Goal: Information Seeking & Learning: Learn about a topic

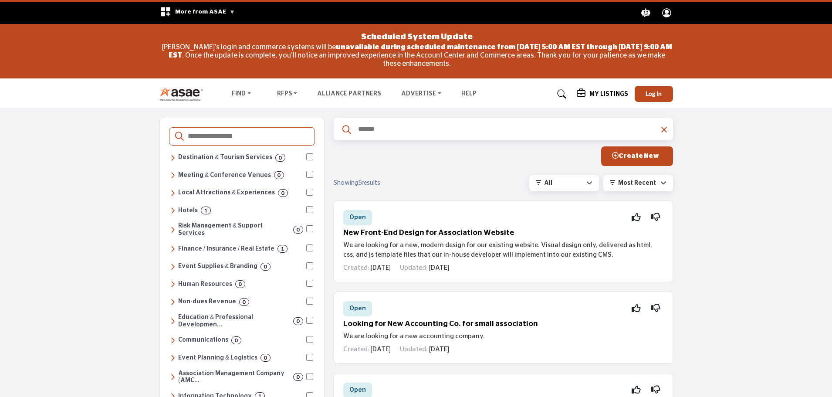
scroll to position [160, 0]
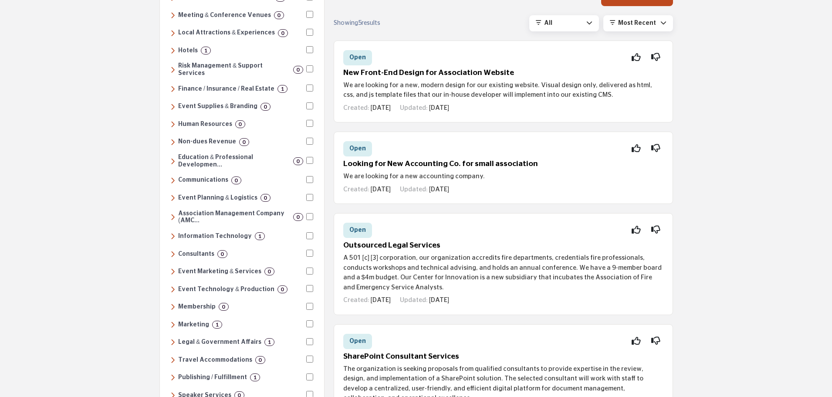
drag, startPoint x: 423, startPoint y: 72, endPoint x: 361, endPoint y: 57, distance: 64.1
click at [361, 57] on span "Open" at bounding box center [357, 57] width 17 height 6
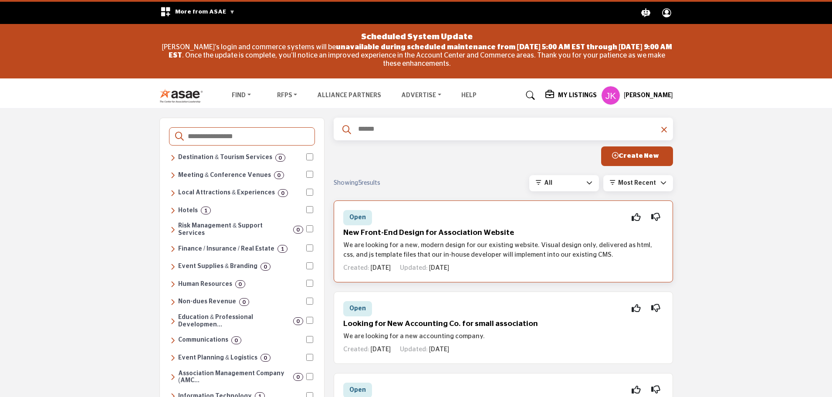
click at [416, 230] on h5 "New Front-End Design for Association Website" at bounding box center [503, 232] width 320 height 9
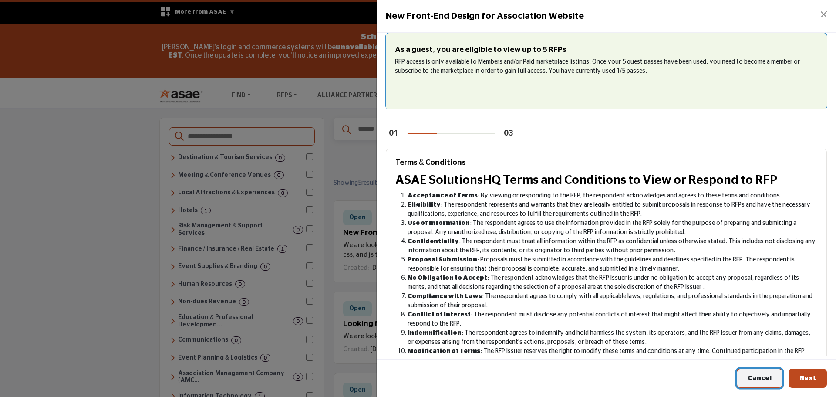
click at [761, 373] on button "Cancel" at bounding box center [760, 378] width 46 height 20
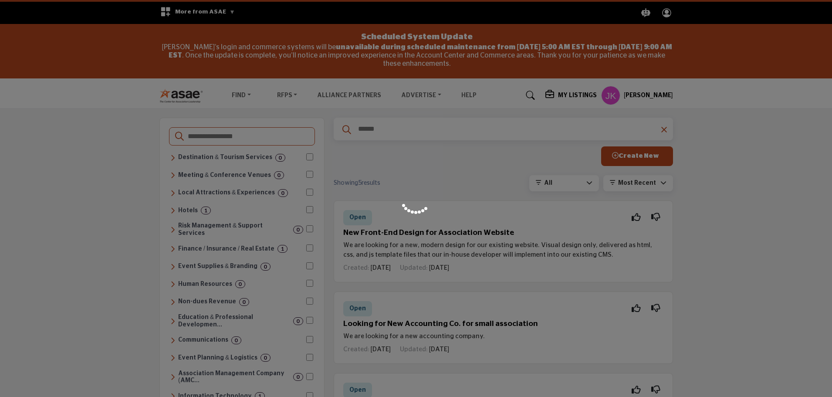
click at [86, 245] on div at bounding box center [416, 198] width 832 height 397
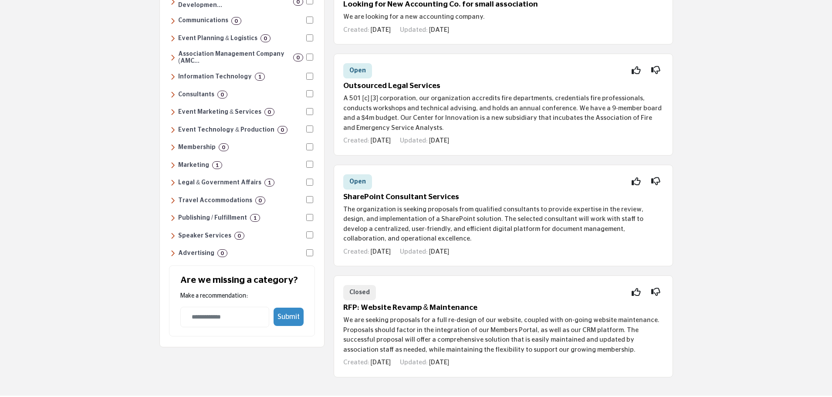
scroll to position [465, 0]
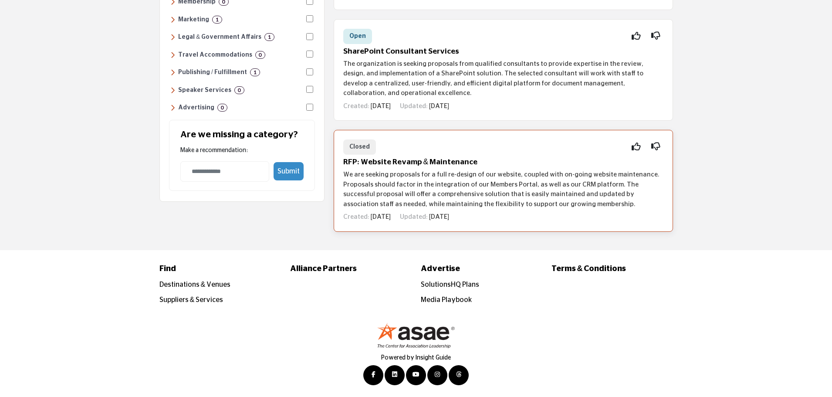
click at [576, 193] on p "We are seeking proposals for a full re-design of our website, coupled with on-g…" at bounding box center [503, 189] width 320 height 39
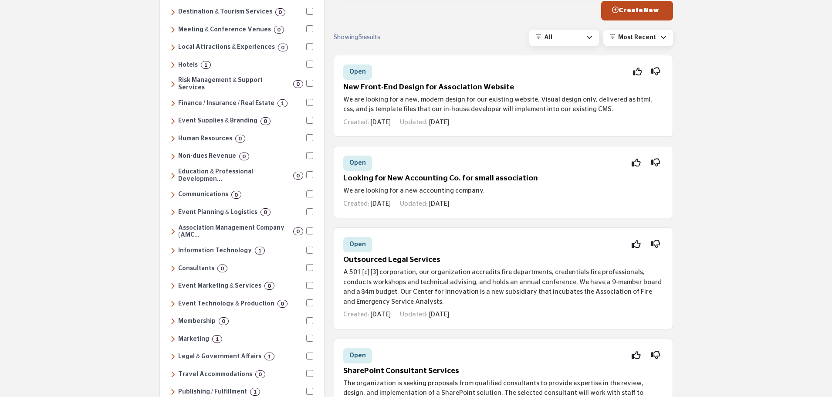
scroll to position [0, 0]
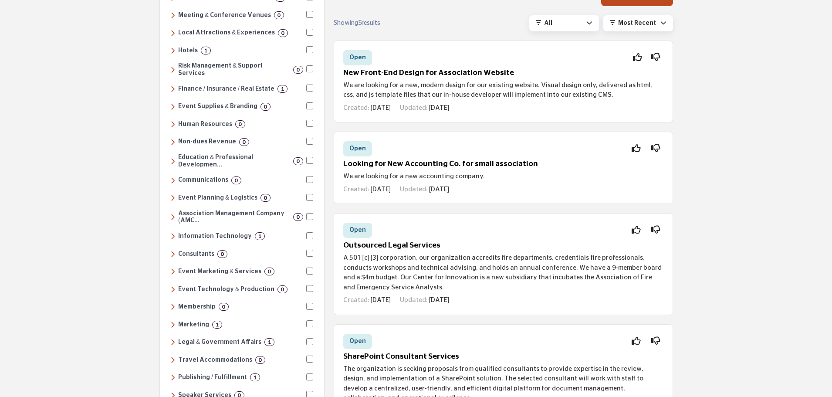
click at [199, 233] on h6 "Information Technology" at bounding box center [215, 236] width 74 height 7
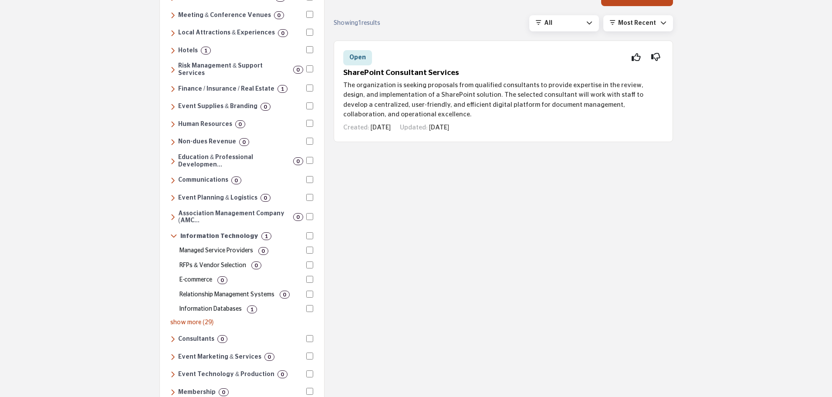
click at [209, 176] on h6 "Communications" at bounding box center [203, 179] width 50 height 7
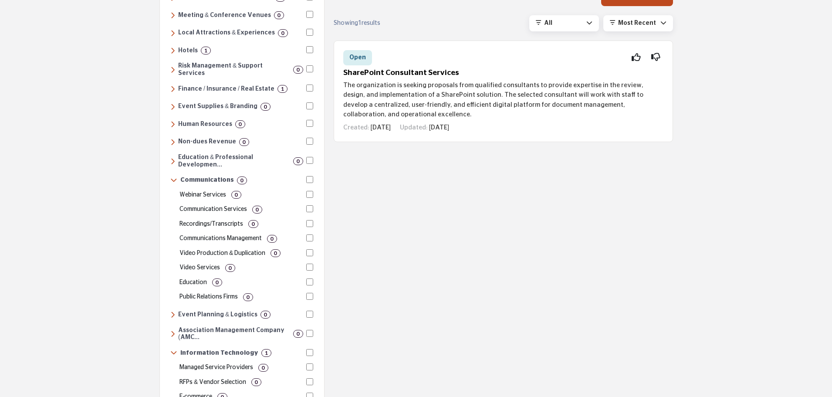
scroll to position [319, 0]
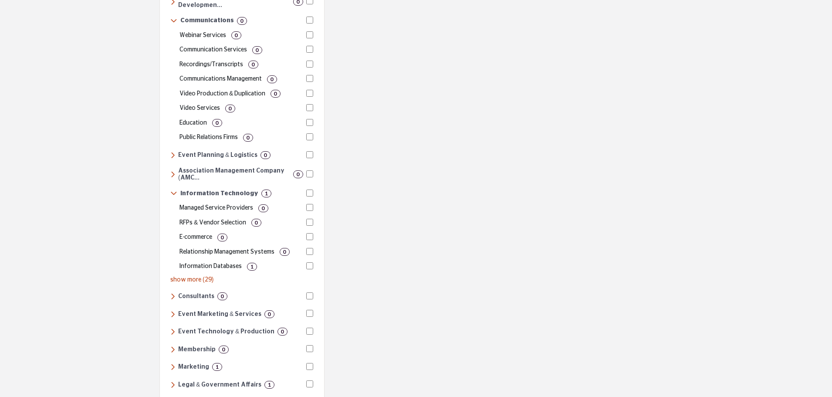
click at [173, 189] on icon at bounding box center [173, 193] width 7 height 8
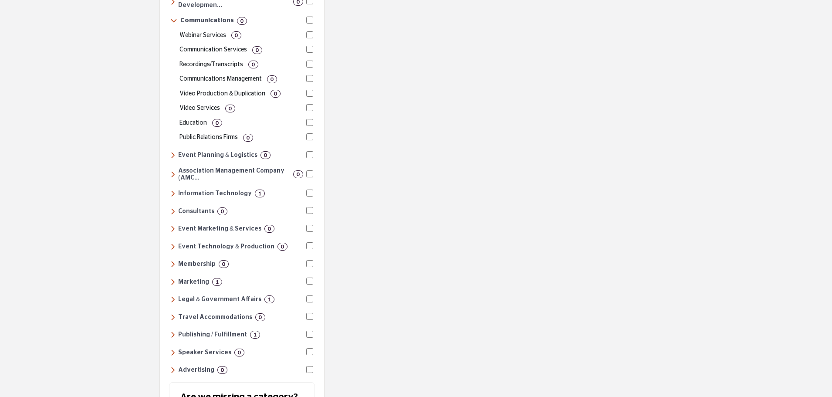
click at [198, 208] on h6 "Consultants" at bounding box center [196, 211] width 36 height 7
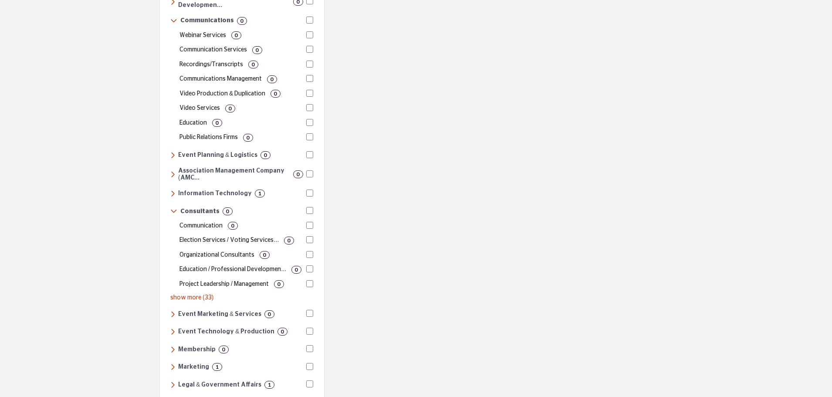
click at [198, 208] on h6 "Consultants" at bounding box center [199, 211] width 39 height 7
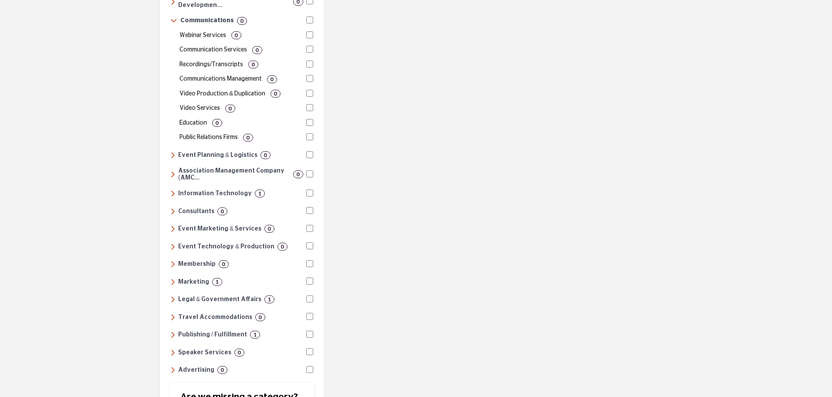
click at [189, 278] on h6 "Marketing" at bounding box center [193, 281] width 31 height 7
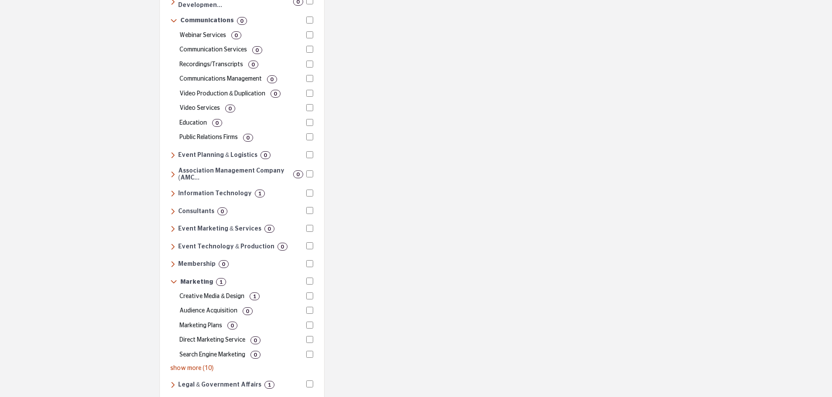
click at [189, 278] on h6 "Marketing" at bounding box center [196, 281] width 33 height 7
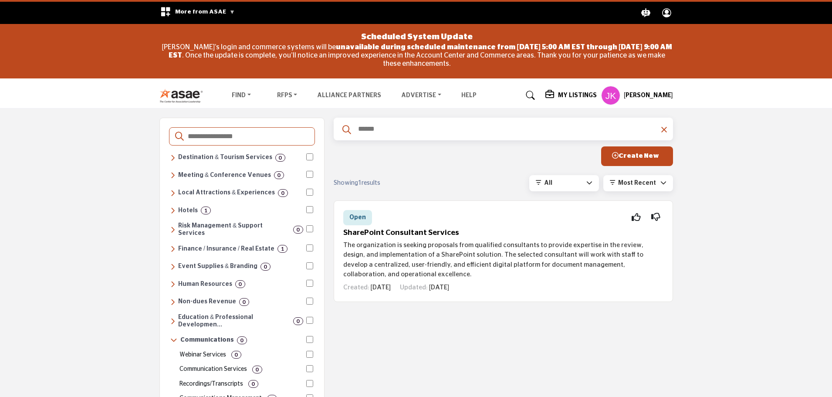
scroll to position [160, 0]
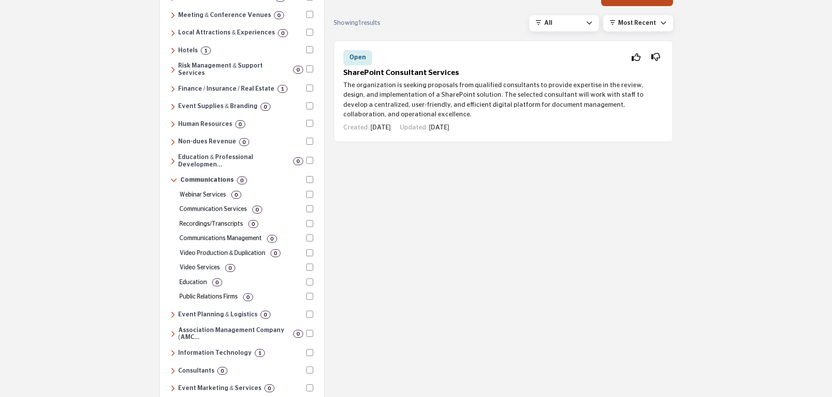
click at [172, 176] on icon at bounding box center [173, 180] width 7 height 8
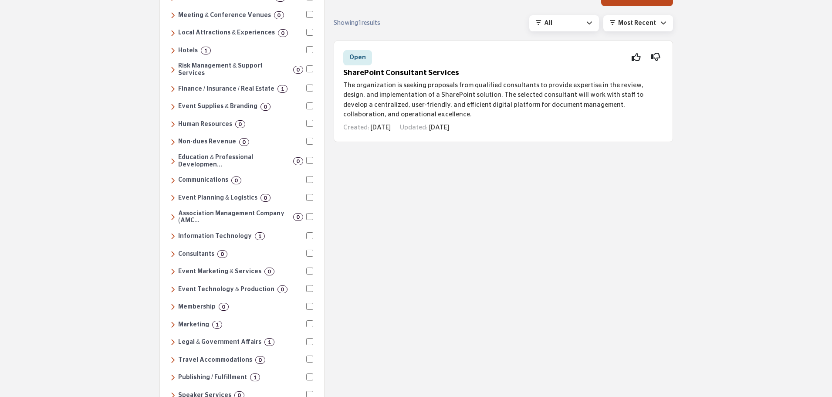
click at [190, 233] on h6 "Information Technology" at bounding box center [215, 236] width 74 height 7
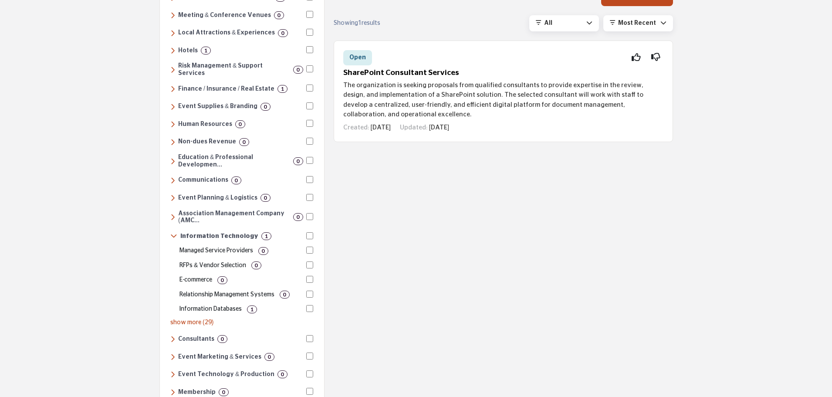
click at [176, 232] on icon at bounding box center [173, 236] width 7 height 8
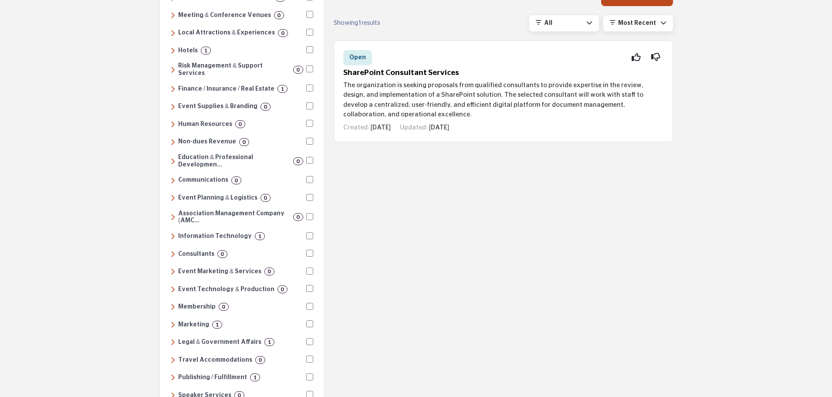
scroll to position [319, 0]
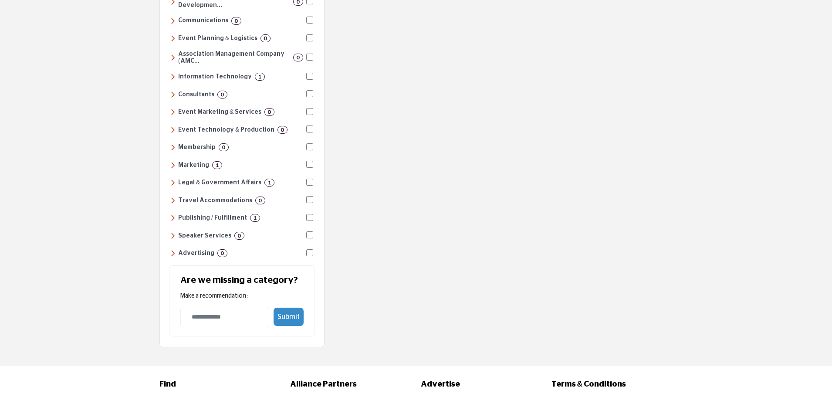
click at [183, 144] on h6 "Membership" at bounding box center [196, 147] width 37 height 7
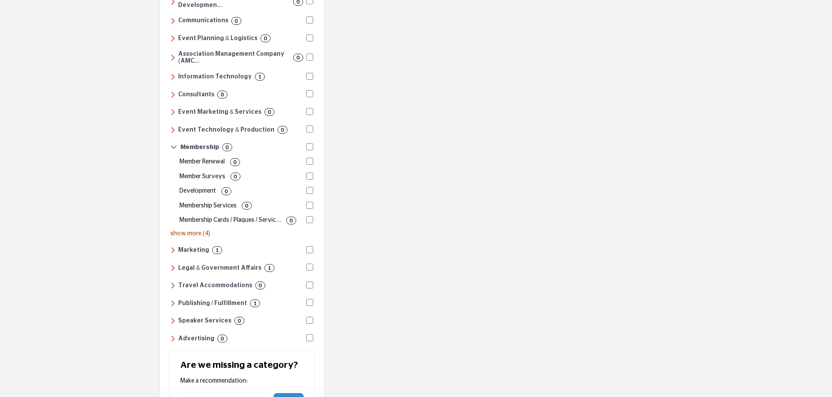
click at [183, 144] on h6 "Membership" at bounding box center [199, 147] width 39 height 7
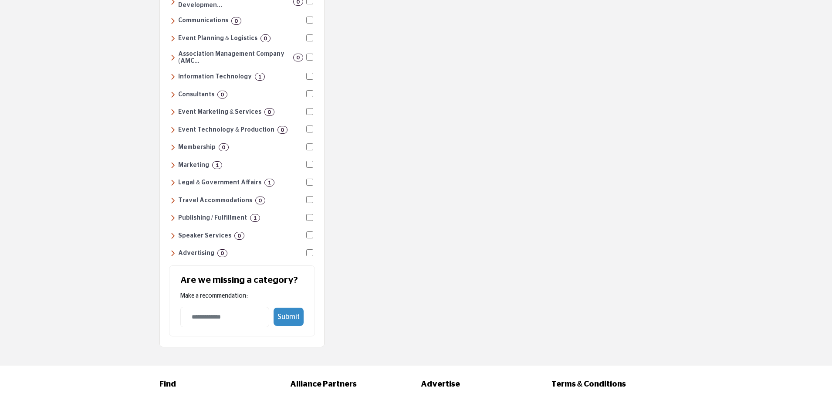
click at [183, 162] on h6 "Marketing" at bounding box center [193, 165] width 31 height 7
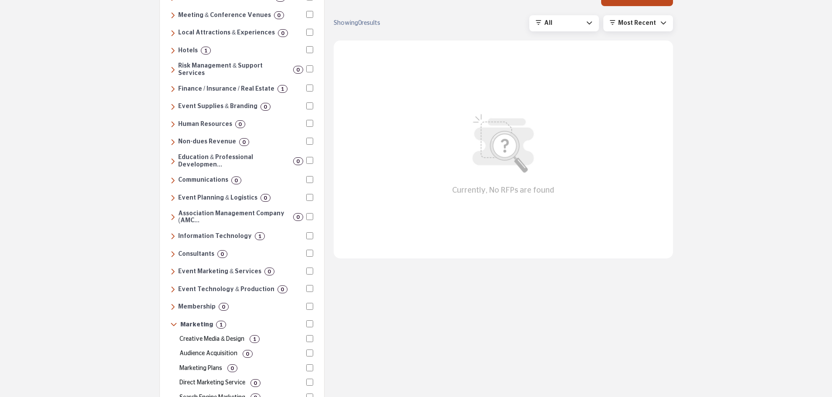
scroll to position [0, 0]
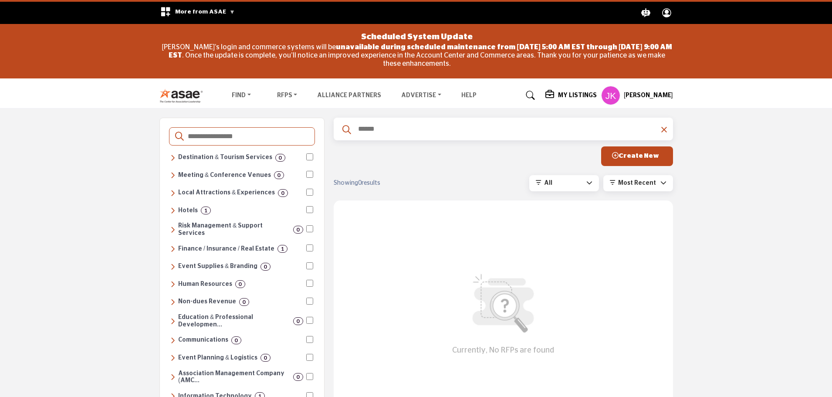
click at [240, 93] on link "Find" at bounding box center [241, 95] width 31 height 12
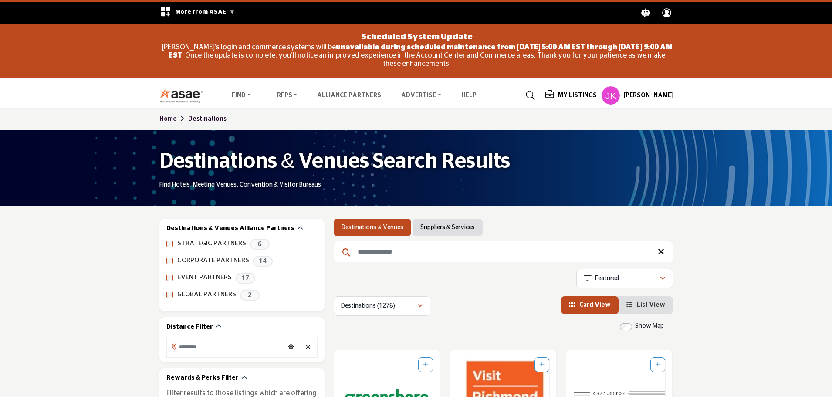
click at [168, 116] on link "Home" at bounding box center [173, 119] width 29 height 6
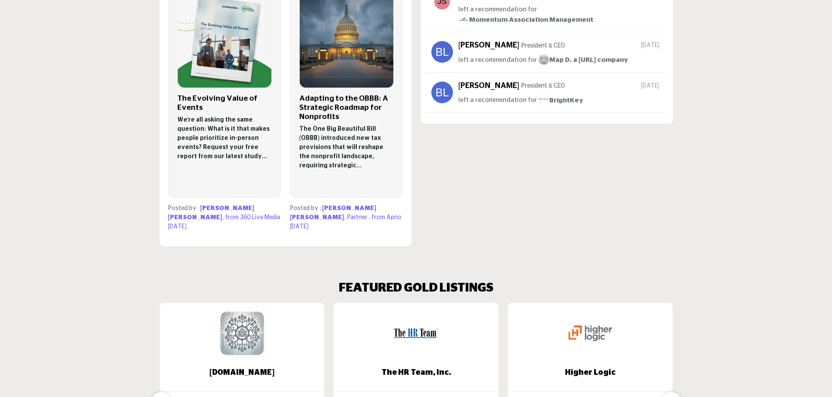
scroll to position [353, 0]
